Goal: Task Accomplishment & Management: Manage account settings

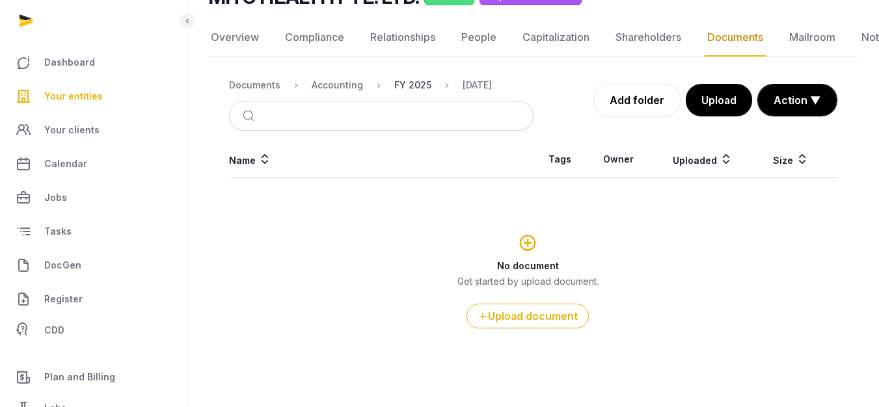
scroll to position [117, 0]
click at [397, 88] on div "FY 2025" at bounding box center [412, 85] width 37 height 13
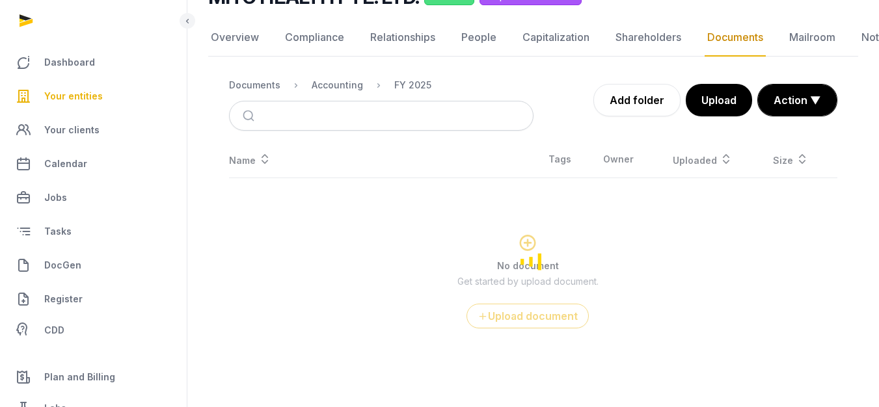
scroll to position [0, 0]
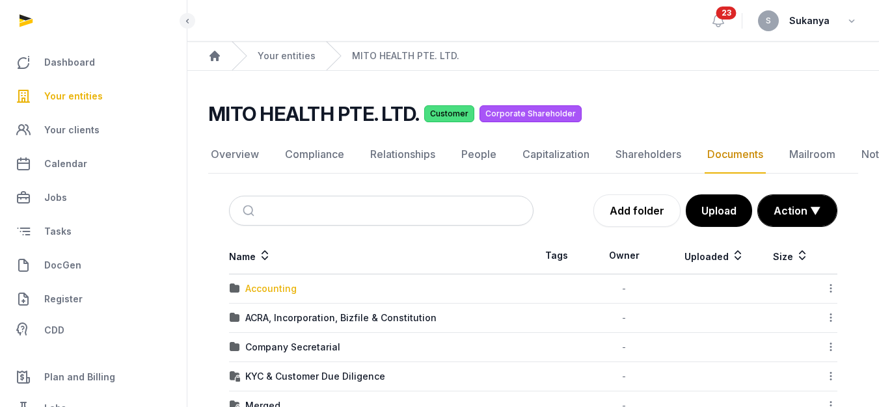
click at [270, 287] on div "Accounting" at bounding box center [270, 288] width 51 height 13
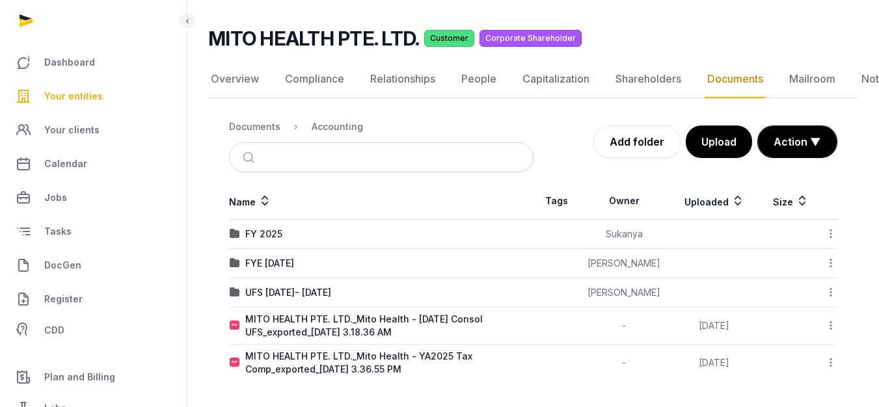
scroll to position [75, 0]
click at [283, 232] on div "FY 2025" at bounding box center [381, 234] width 303 height 13
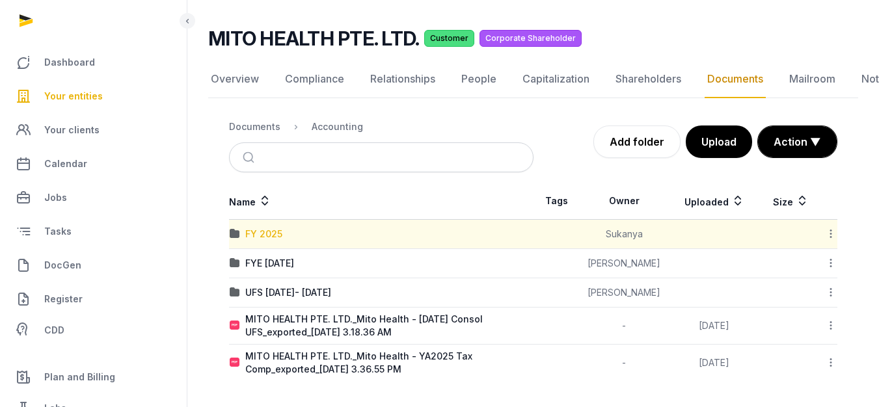
click at [276, 233] on div "FY 2025" at bounding box center [263, 234] width 37 height 13
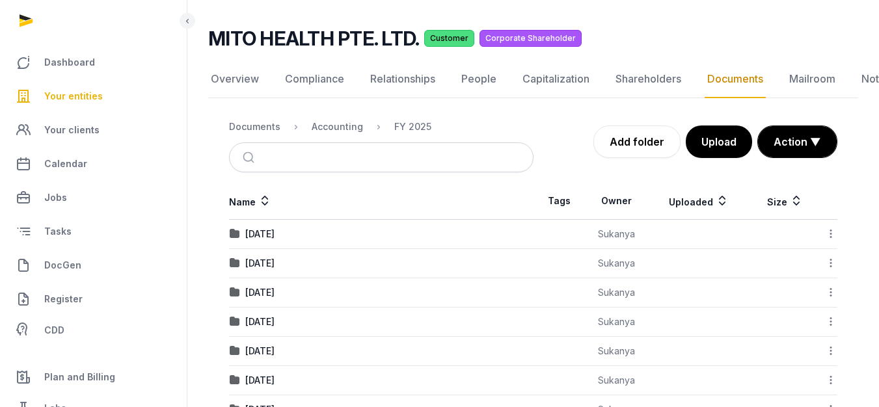
scroll to position [130, 0]
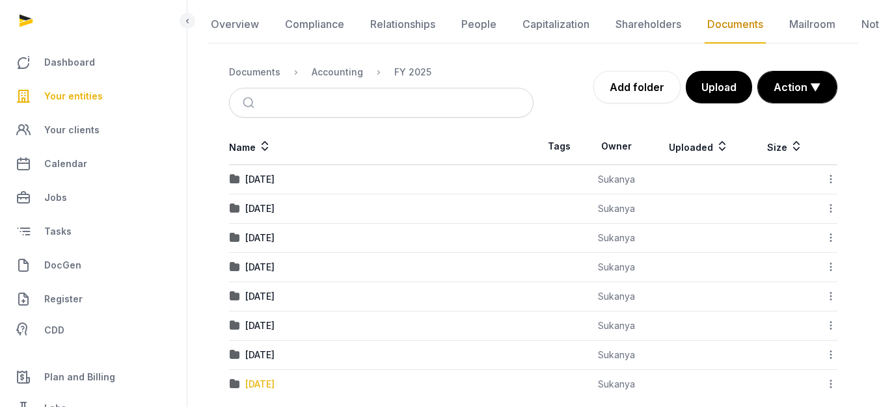
click at [265, 385] on div "[DATE]" at bounding box center [259, 384] width 29 height 13
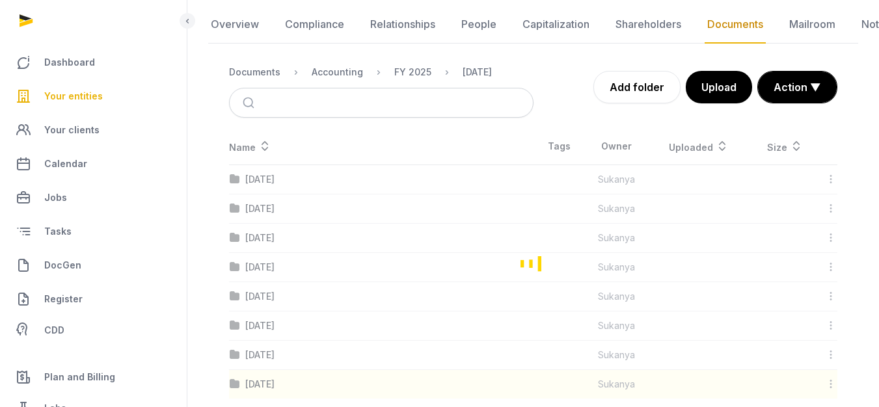
scroll to position [117, 0]
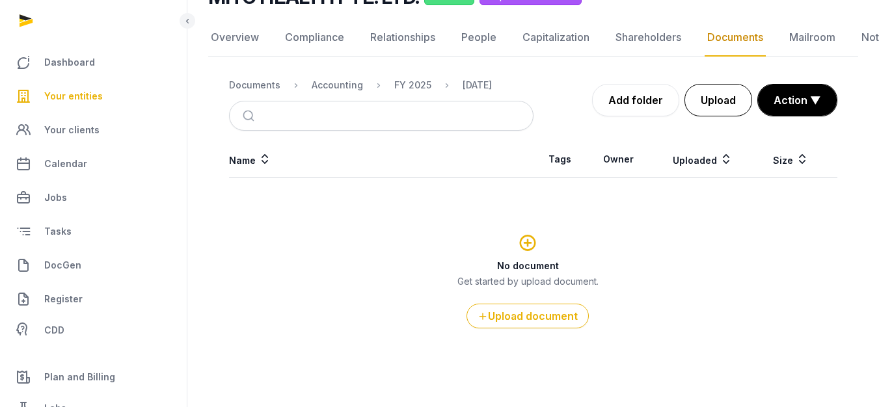
click at [705, 104] on button "Upload" at bounding box center [718, 100] width 68 height 33
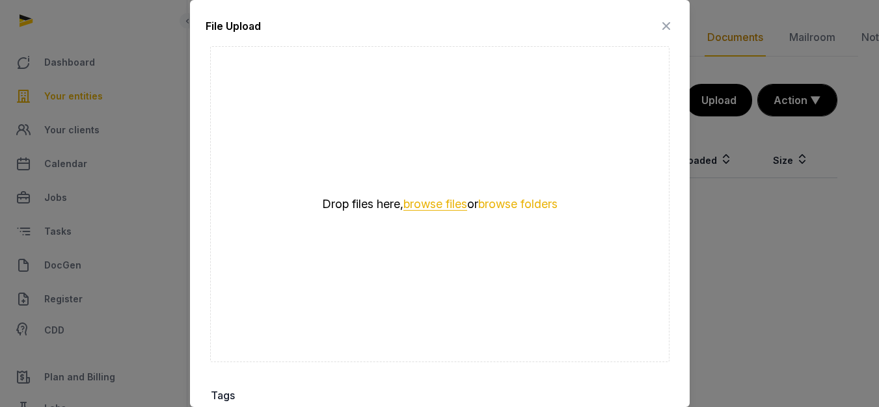
click at [442, 199] on button "browse files" at bounding box center [435, 204] width 64 height 12
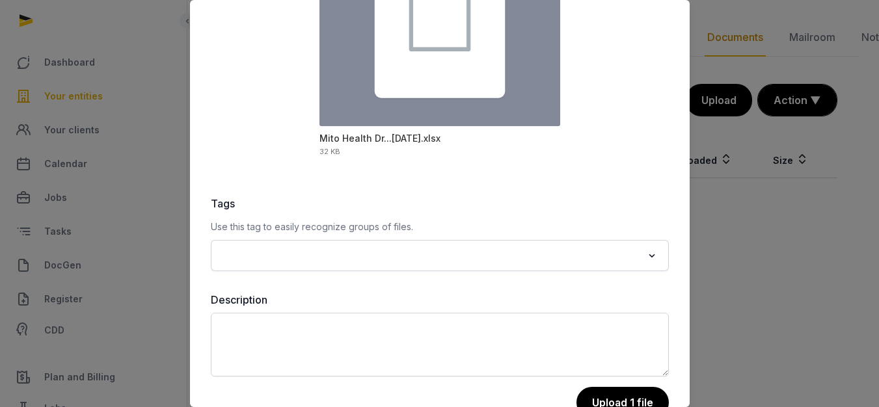
scroll to position [219, 0]
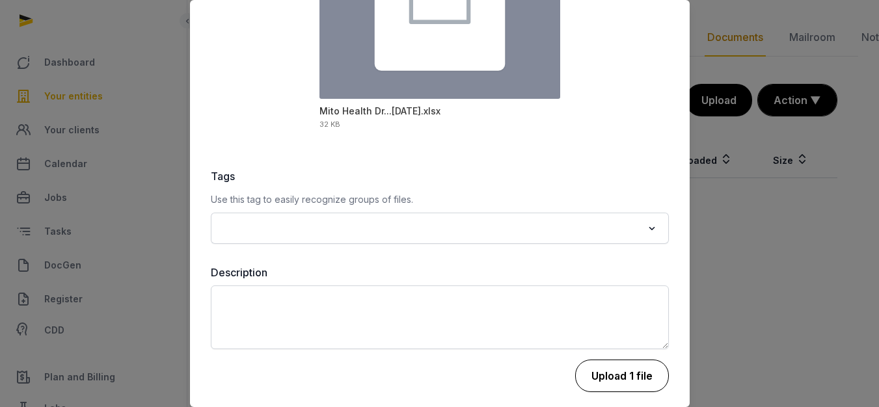
click at [622, 375] on button "Upload 1 file" at bounding box center [622, 376] width 94 height 33
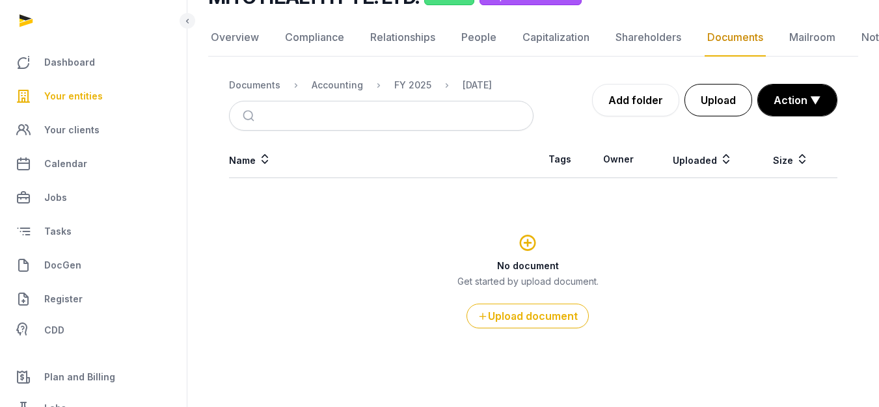
click at [712, 100] on button "Upload" at bounding box center [718, 100] width 68 height 33
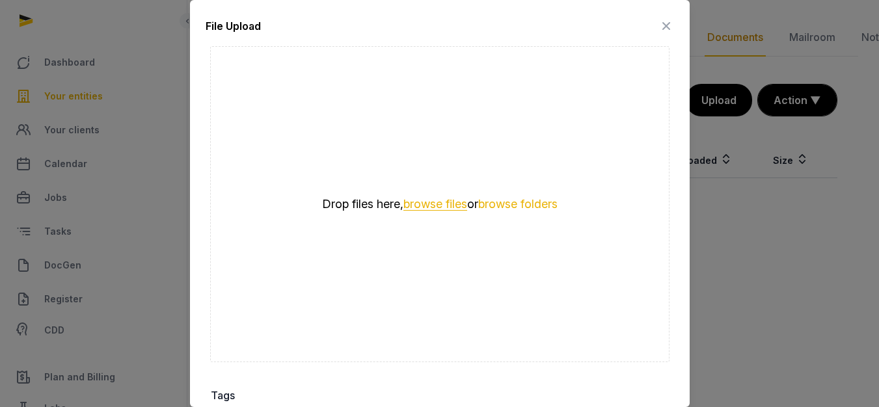
click at [444, 198] on button "browse files" at bounding box center [435, 204] width 64 height 12
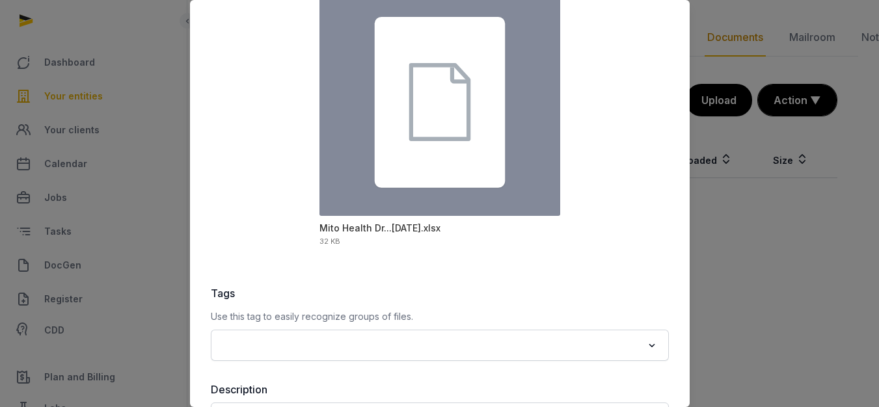
scroll to position [195, 0]
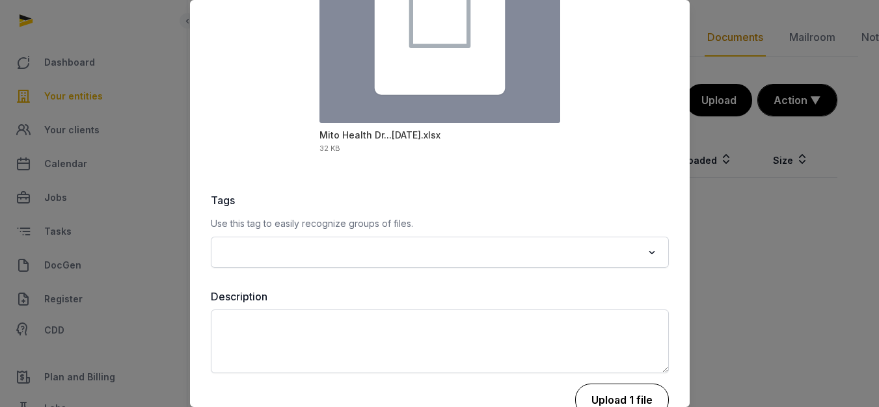
click at [587, 385] on button "Upload 1 file" at bounding box center [622, 400] width 94 height 33
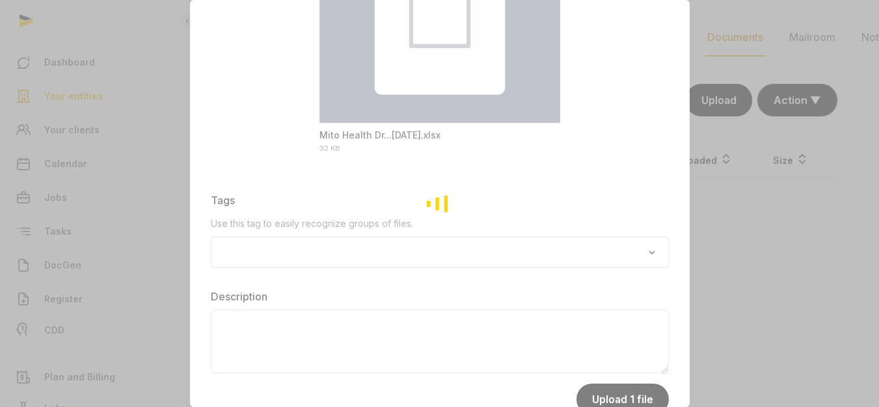
click at [566, 219] on div "Loading" at bounding box center [439, 203] width 879 height 407
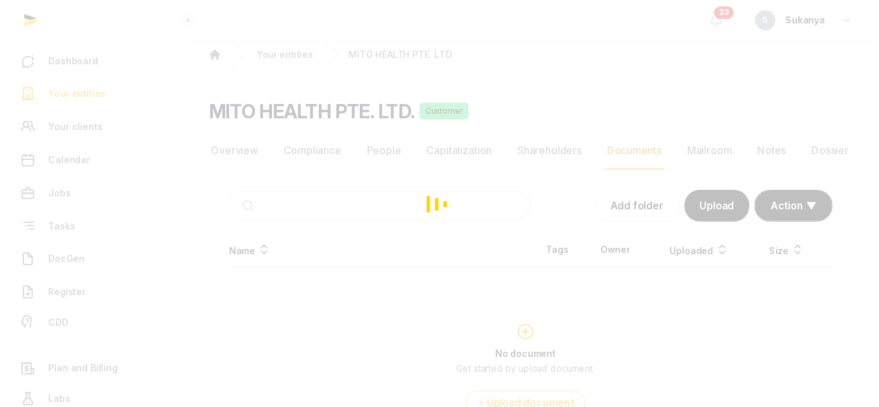
scroll to position [96, 0]
